Goal: Information Seeking & Learning: Learn about a topic

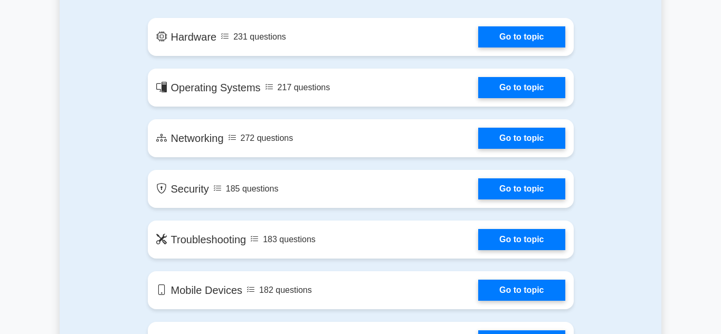
scroll to position [622, 0]
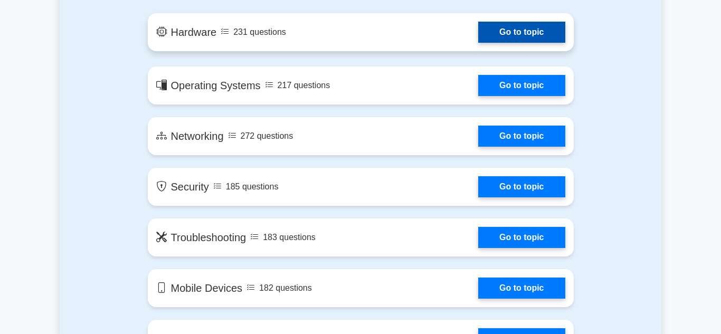
click at [532, 37] on link "Go to topic" at bounding box center [521, 32] width 87 height 21
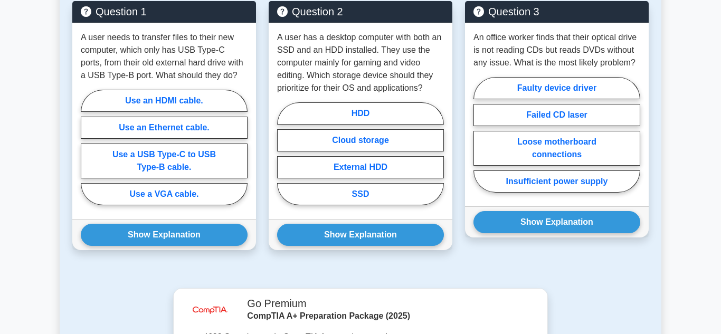
scroll to position [583, 0]
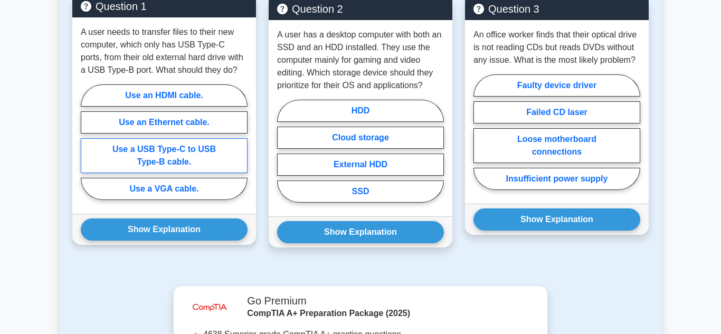
click at [148, 158] on label "Use a USB Type-C to USB Type-B cable." at bounding box center [164, 155] width 167 height 35
click at [88, 149] on input "Use a USB Type-C to USB Type-B cable." at bounding box center [84, 145] width 7 height 7
radio input "true"
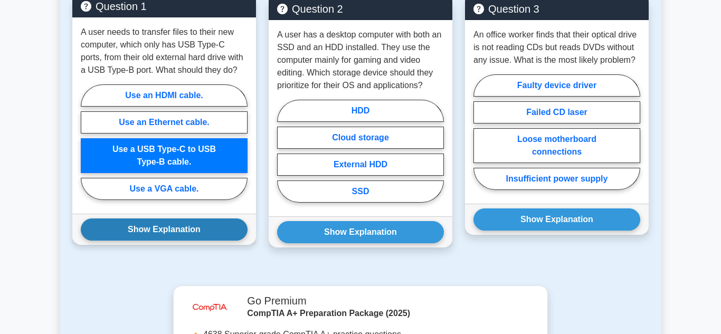
click at [152, 238] on button "Show Explanation" at bounding box center [164, 229] width 167 height 22
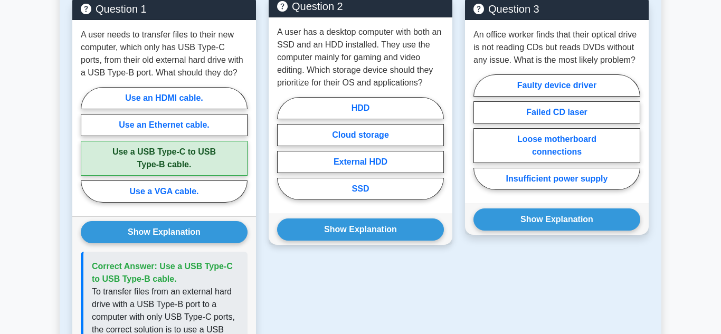
click at [358, 81] on p "A user has a desktop computer with both an SSD and an HDD installed. They use t…" at bounding box center [360, 57] width 167 height 63
click at [357, 189] on label "SSD" at bounding box center [360, 189] width 167 height 22
click at [284, 155] on input "SSD" at bounding box center [280, 151] width 7 height 7
radio input "true"
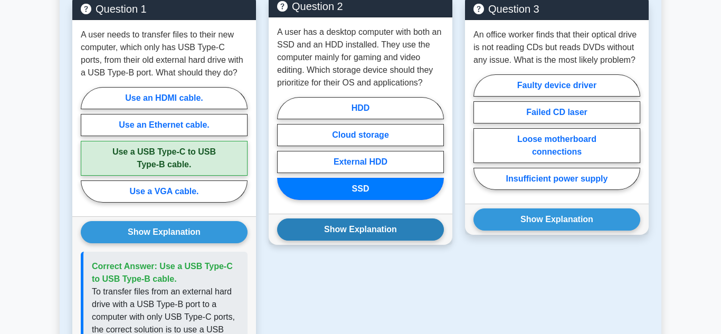
click at [351, 234] on button "Show Explanation" at bounding box center [360, 229] width 167 height 22
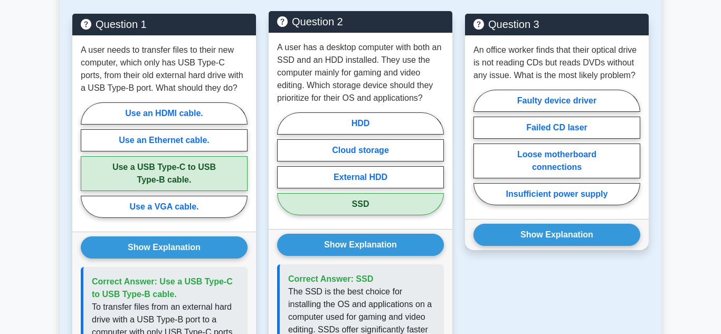
scroll to position [568, 0]
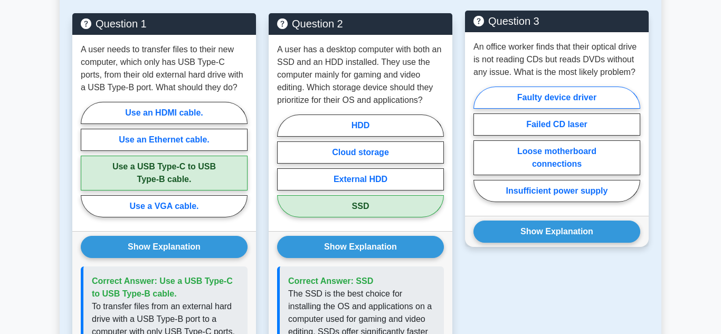
click at [542, 98] on label "Faulty device driver" at bounding box center [556, 98] width 167 height 22
click at [480, 144] on input "Faulty device driver" at bounding box center [476, 147] width 7 height 7
radio input "true"
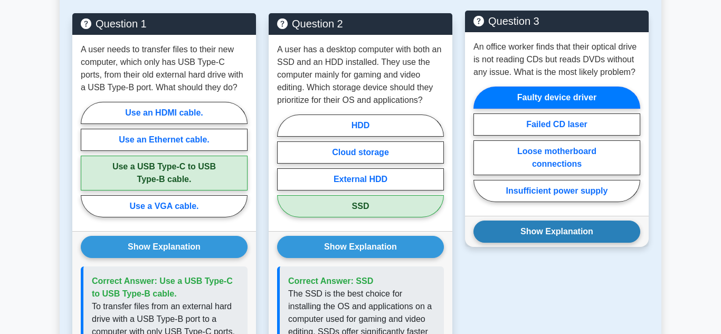
click at [586, 237] on button "Show Explanation" at bounding box center [556, 232] width 167 height 22
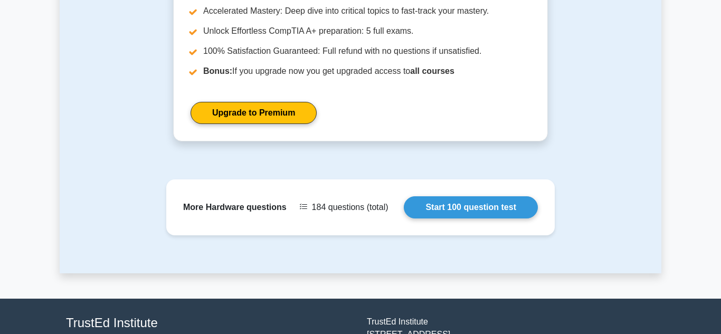
scroll to position [1233, 0]
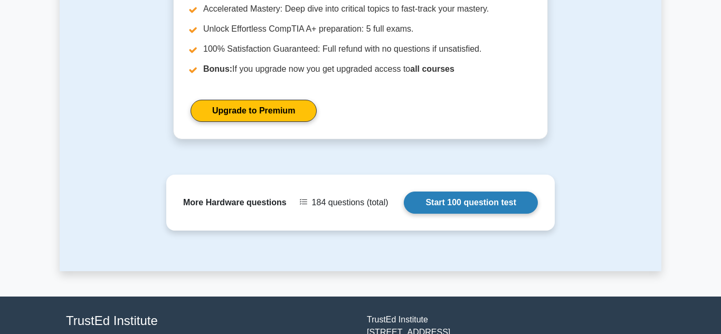
click at [433, 205] on link "Start 100 question test" at bounding box center [471, 203] width 134 height 22
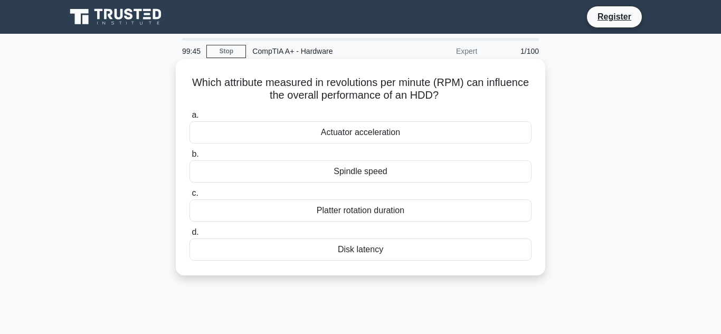
click at [355, 166] on div "Spindle speed" at bounding box center [360, 171] width 342 height 22
click at [189, 158] on input "b. Spindle speed" at bounding box center [189, 154] width 0 height 7
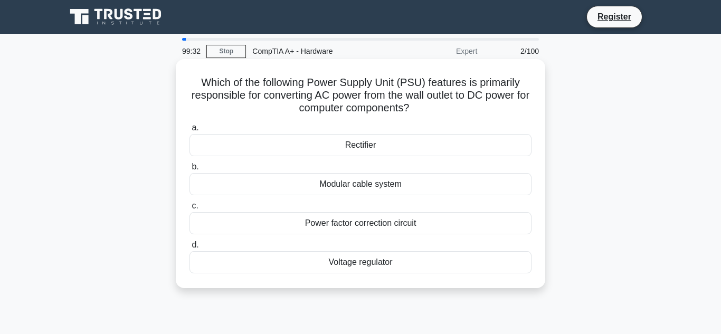
click at [369, 258] on div "Voltage regulator" at bounding box center [360, 262] width 342 height 22
click at [189, 249] on input "d. Voltage regulator" at bounding box center [189, 245] width 0 height 7
